Goal: Task Accomplishment & Management: Manage account settings

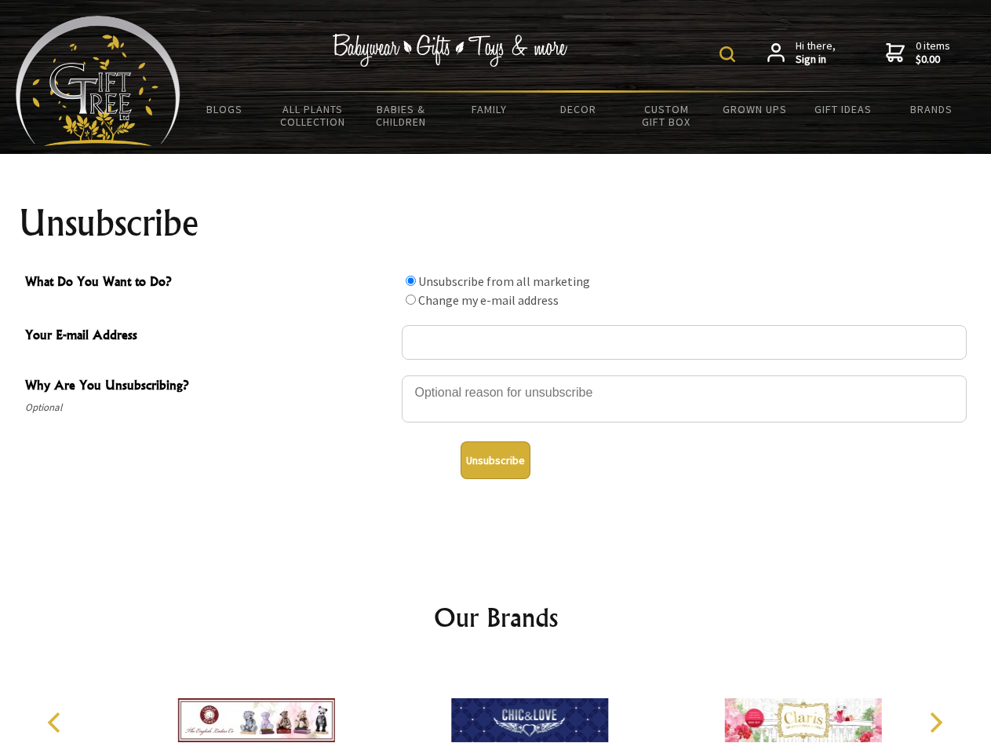
click at [730, 54] on img at bounding box center [728, 54] width 16 height 16
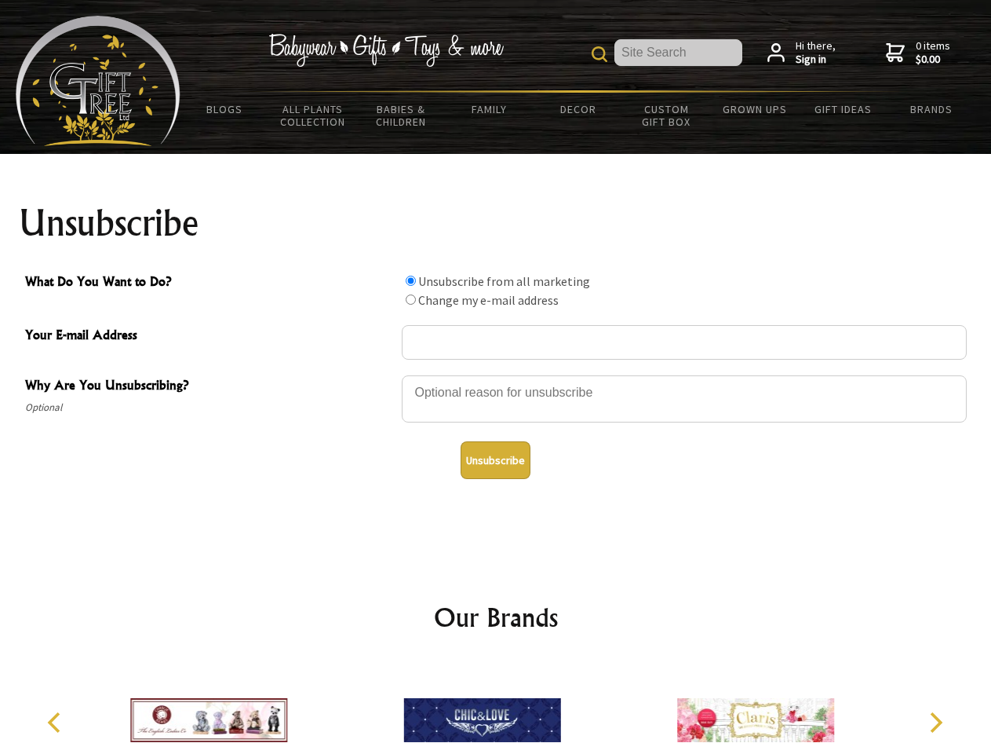
click at [496, 374] on div at bounding box center [684, 401] width 565 height 55
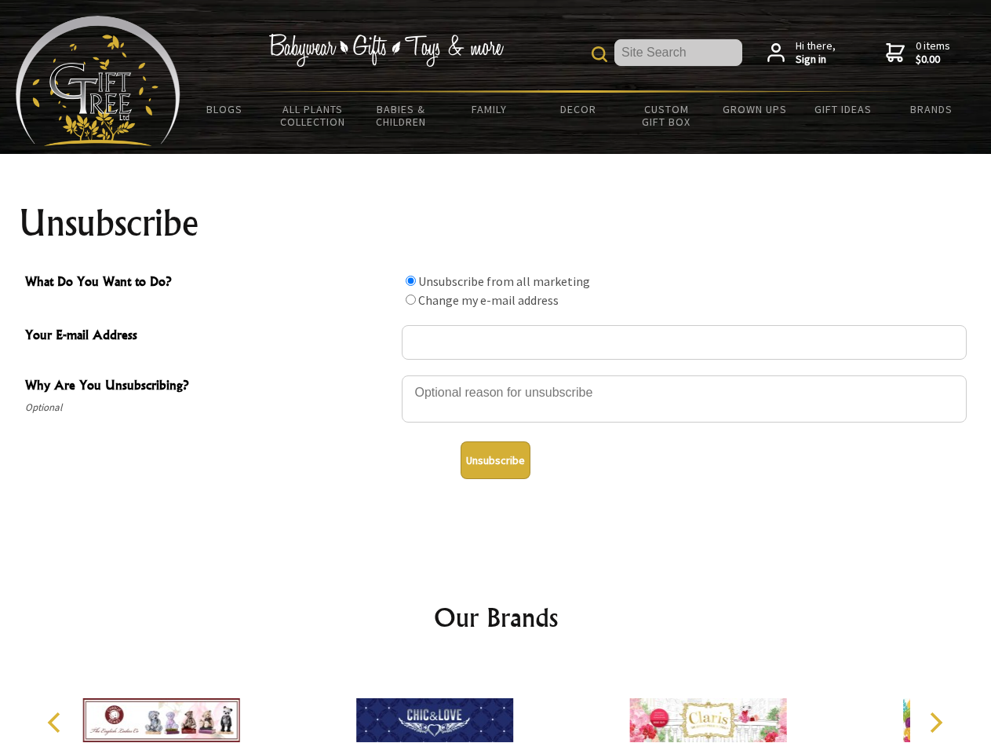
click at [411, 280] on input "What Do You Want to Do?" at bounding box center [411, 281] width 10 height 10
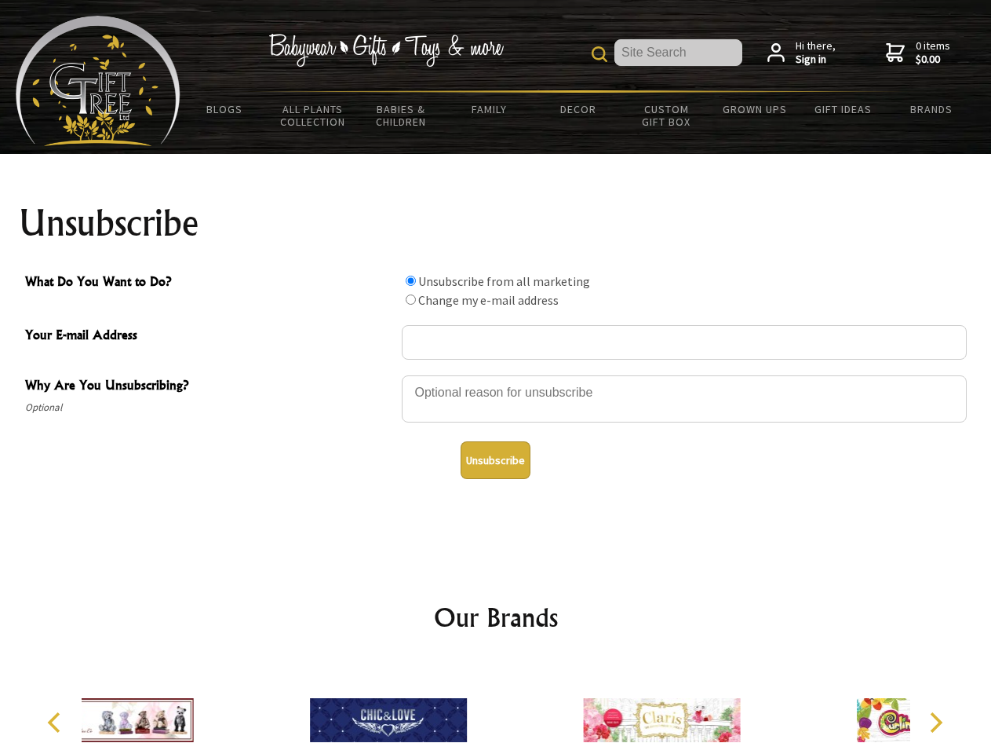
click at [411, 299] on input "What Do You Want to Do?" at bounding box center [411, 299] width 10 height 10
radio input "true"
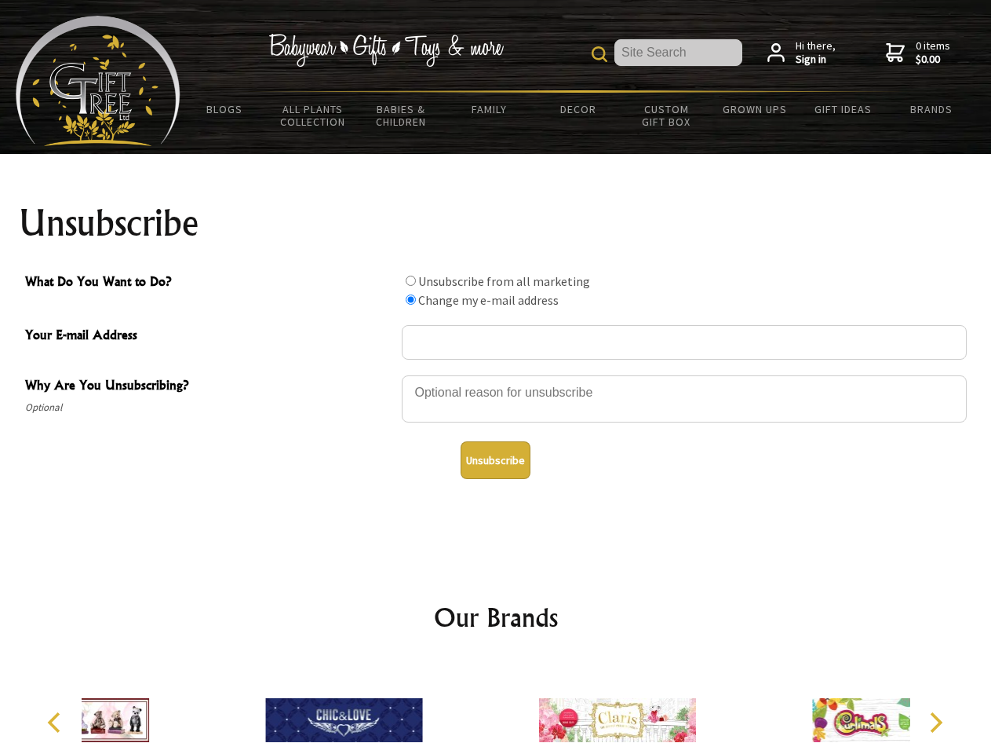
click at [495, 460] on button "Unsubscribe" at bounding box center [496, 460] width 70 height 38
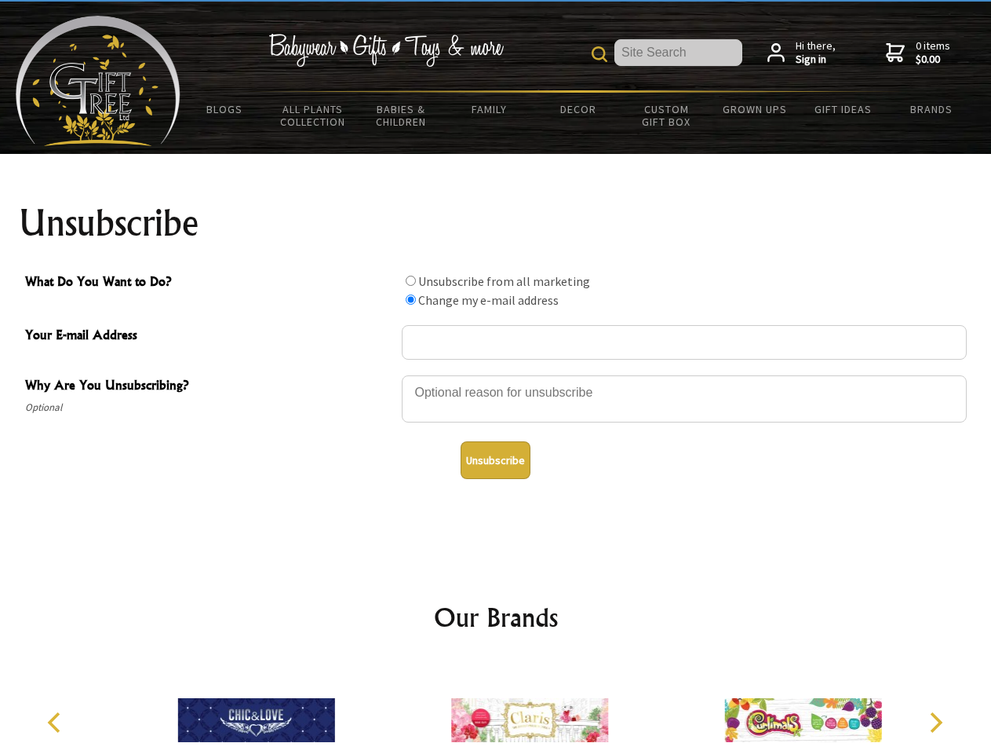
click at [57, 722] on icon "Previous" at bounding box center [56, 722] width 20 height 20
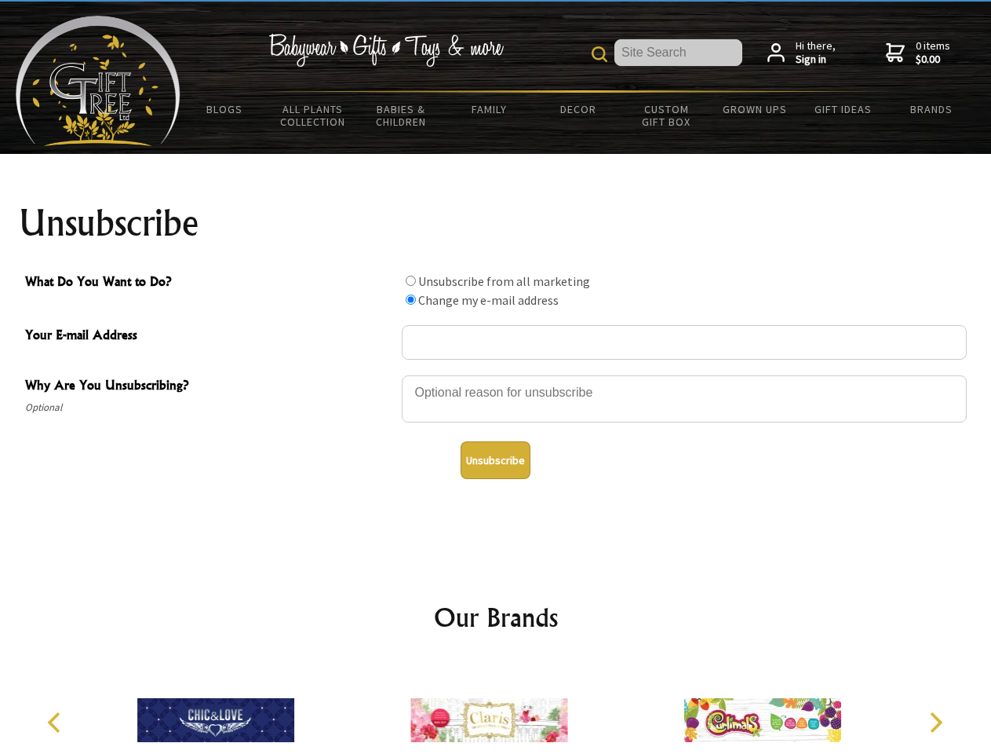
click at [936, 722] on icon "Next" at bounding box center [935, 722] width 20 height 20
